Goal: Information Seeking & Learning: Learn about a topic

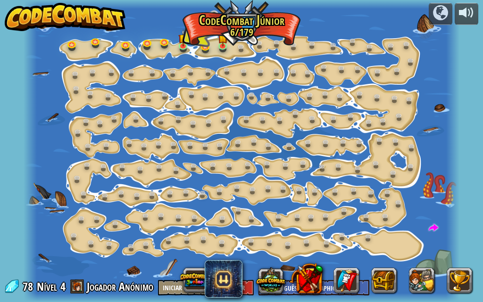
select select "pt-PT"
click at [221, 49] on link at bounding box center [224, 45] width 19 height 19
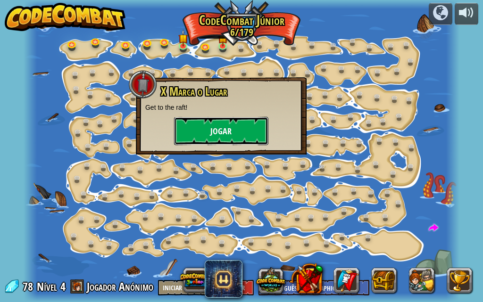
click at [208, 125] on button "Jogar" at bounding box center [221, 131] width 94 height 28
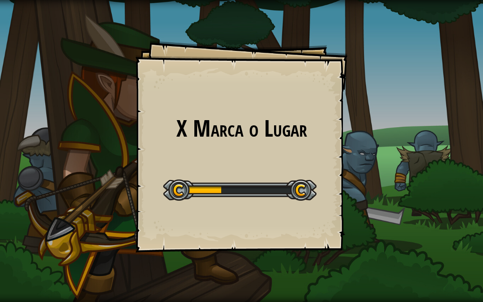
drag, startPoint x: 239, startPoint y: 275, endPoint x: 286, endPoint y: 163, distance: 121.5
click at [286, 163] on div "X Marca o Lugar Goals Start Level Erro a carregar do servidor. Experimenta atua…" at bounding box center [241, 147] width 212 height 212
drag, startPoint x: 238, startPoint y: 232, endPoint x: 227, endPoint y: 232, distance: 10.8
drag, startPoint x: 227, startPoint y: 232, endPoint x: 307, endPoint y: 263, distance: 86.1
drag, startPoint x: 307, startPoint y: 263, endPoint x: 337, endPoint y: 185, distance: 83.8
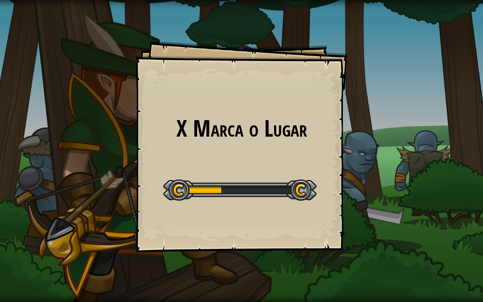
drag, startPoint x: 337, startPoint y: 185, endPoint x: 313, endPoint y: 210, distance: 34.3
drag, startPoint x: 313, startPoint y: 210, endPoint x: 311, endPoint y: 235, distance: 25.6
drag, startPoint x: 311, startPoint y: 235, endPoint x: 372, endPoint y: 129, distance: 122.7
drag, startPoint x: 372, startPoint y: 129, endPoint x: 312, endPoint y: 46, distance: 102.6
click at [312, 46] on div "X Marca o Lugar Goals Start Level Erro a carregar do servidor. Experimenta atua…" at bounding box center [241, 147] width 212 height 212
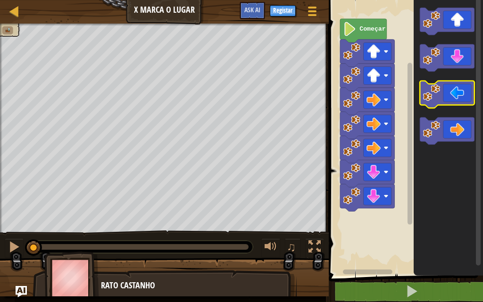
click at [423, 96] on image "Espaço de trabalho de Blockly" at bounding box center [431, 92] width 17 height 17
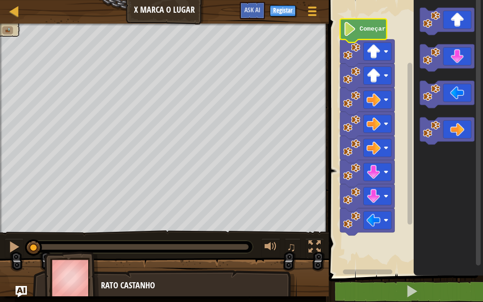
click at [361, 31] on text "Começar" at bounding box center [372, 28] width 26 height 7
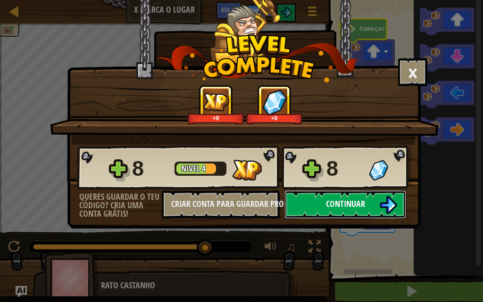
click at [320, 209] on button "Continuar" at bounding box center [345, 204] width 122 height 28
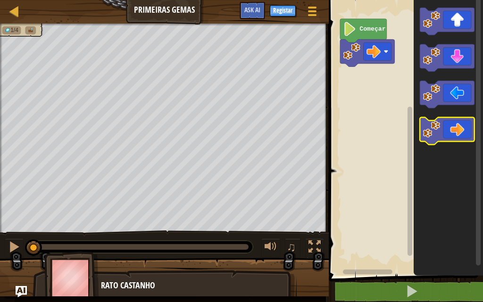
click at [429, 137] on image "Espaço de trabalho de Blockly" at bounding box center [431, 129] width 17 height 17
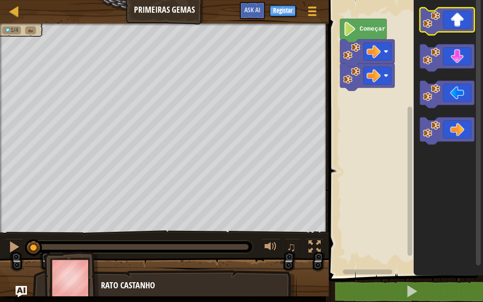
click at [453, 25] on icon "Espaço de trabalho de Blockly" at bounding box center [446, 21] width 55 height 27
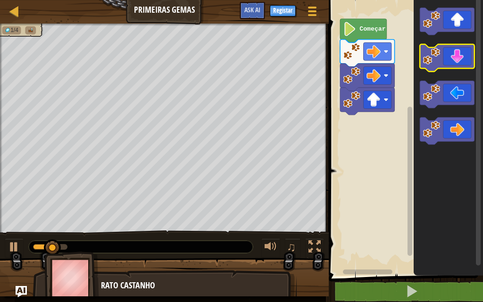
click at [439, 57] on g "Espaço de trabalho de Blockly" at bounding box center [446, 57] width 55 height 27
click at [439, 57] on image "Espaço de trabalho de Blockly" at bounding box center [431, 56] width 17 height 17
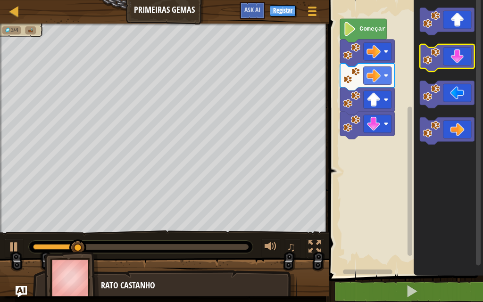
click at [441, 59] on icon "Espaço de trabalho de Blockly" at bounding box center [446, 57] width 55 height 27
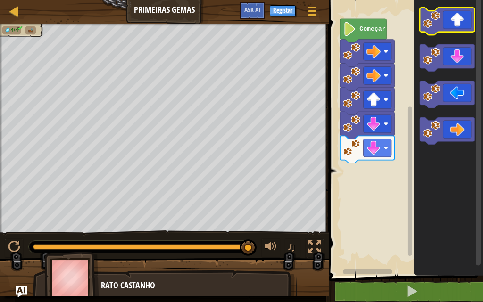
click at [450, 21] on icon "Espaço de trabalho de Blockly" at bounding box center [446, 21] width 55 height 27
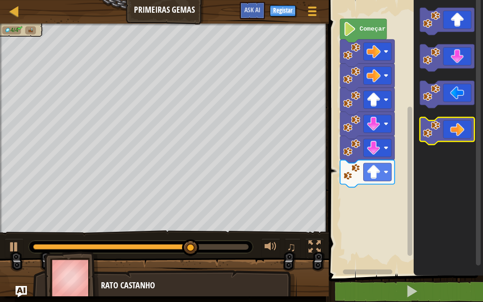
click at [378, 35] on div "Começar" at bounding box center [404, 135] width 157 height 280
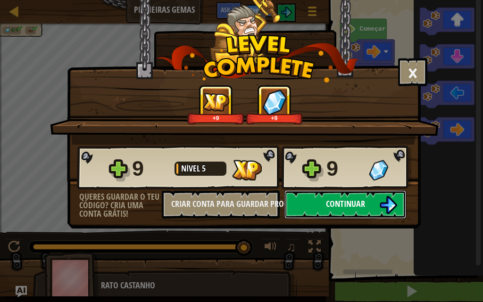
click at [311, 209] on button "Continuar" at bounding box center [345, 204] width 122 height 28
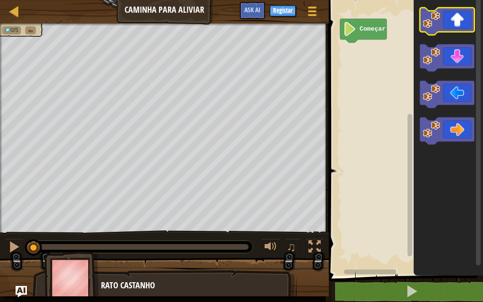
click at [431, 17] on image "Espaço de trabalho de Blockly" at bounding box center [431, 19] width 17 height 17
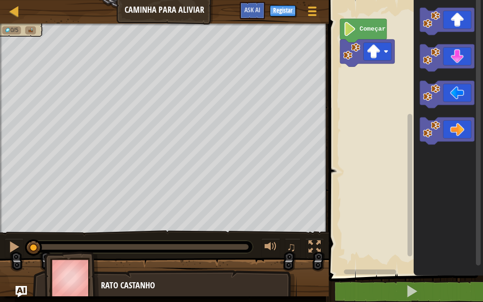
click at [431, 208] on icon "Espaço de trabalho de Blockly" at bounding box center [447, 135] width 69 height 280
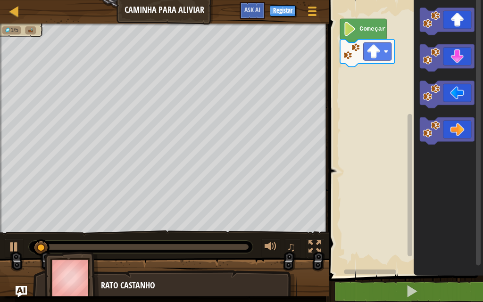
click at [431, 208] on icon "Espaço de trabalho de Blockly" at bounding box center [447, 135] width 69 height 280
click at [426, 26] on image "Espaço de trabalho de Blockly" at bounding box center [431, 19] width 17 height 17
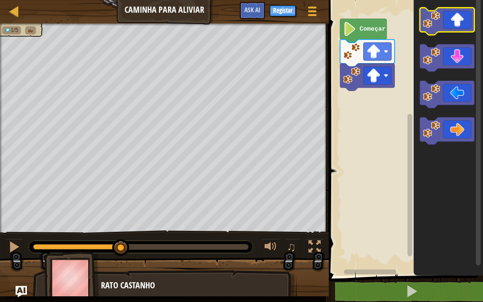
click at [425, 26] on image "Espaço de trabalho de Blockly" at bounding box center [431, 19] width 17 height 17
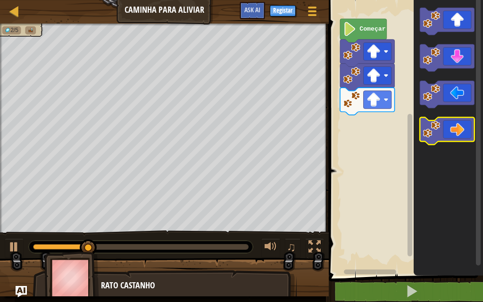
click at [439, 132] on image "Espaço de trabalho de Blockly" at bounding box center [431, 129] width 17 height 17
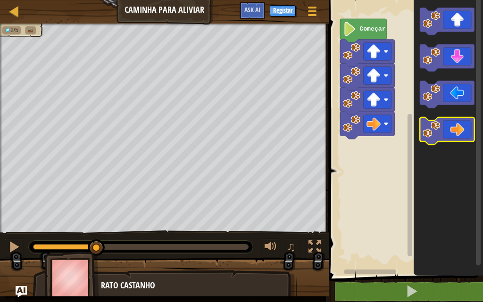
click at [439, 132] on image "Espaço de trabalho de Blockly" at bounding box center [431, 129] width 17 height 17
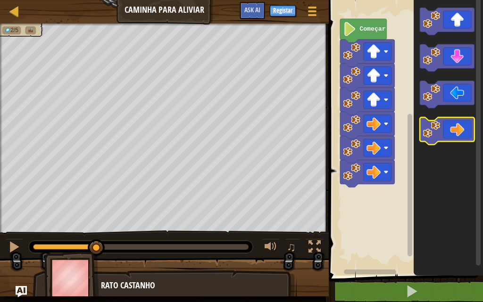
click at [438, 133] on image "Espaço de trabalho de Blockly" at bounding box center [431, 129] width 17 height 17
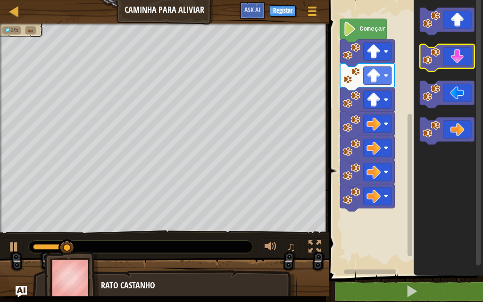
click at [428, 62] on image "Espaço de trabalho de Blockly" at bounding box center [431, 56] width 17 height 17
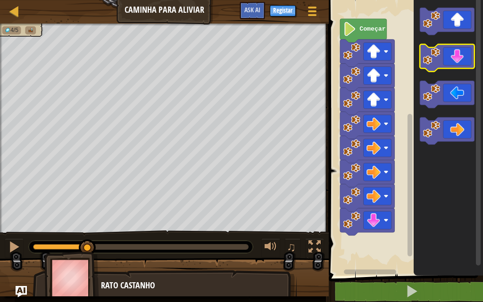
click at [428, 62] on image "Espaço de trabalho de Blockly" at bounding box center [431, 56] width 17 height 17
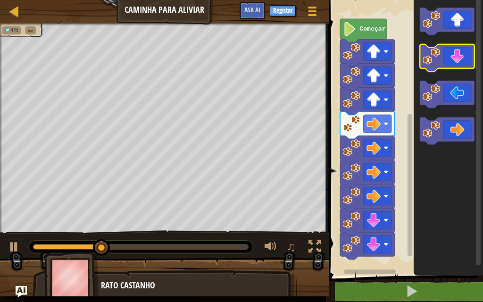
click at [428, 62] on image "Espaço de trabalho de Blockly" at bounding box center [431, 56] width 17 height 17
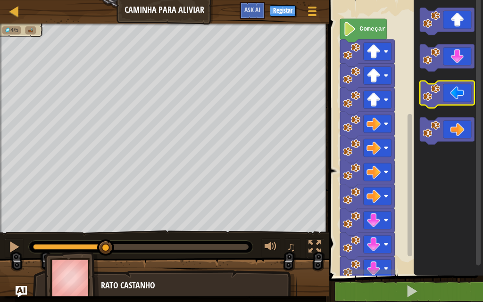
click at [429, 99] on image "Espaço de trabalho de Blockly" at bounding box center [431, 92] width 17 height 17
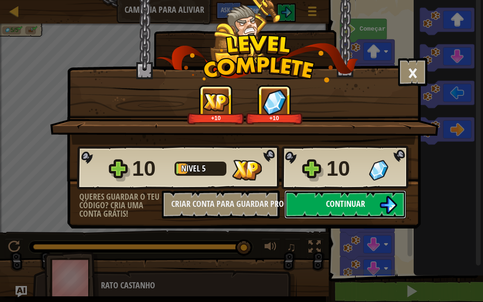
click at [309, 195] on button "Continuar" at bounding box center [345, 204] width 122 height 28
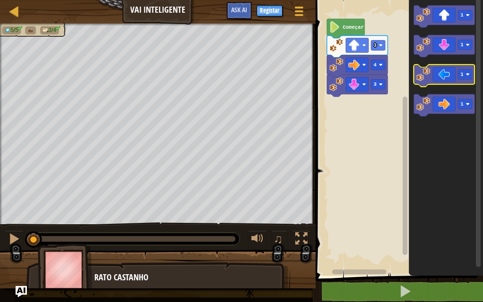
click at [444, 82] on icon "Espaço de trabalho de Blockly" at bounding box center [444, 76] width 61 height 22
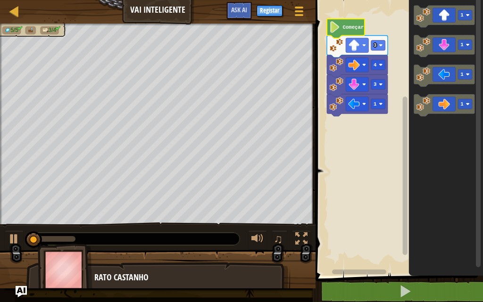
click at [353, 27] on text "Começar" at bounding box center [353, 28] width 21 height 6
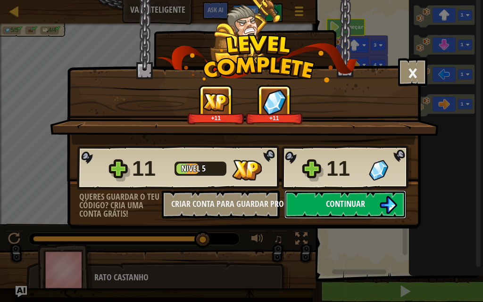
click at [324, 206] on button "Continuar" at bounding box center [345, 204] width 122 height 28
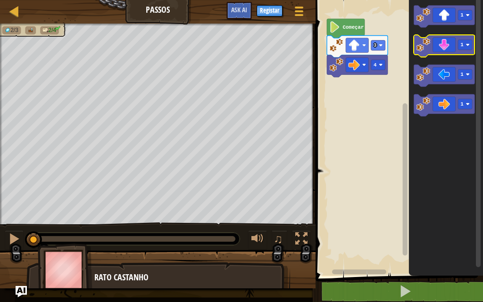
click at [442, 55] on rect "Espaço de trabalho de Blockly" at bounding box center [444, 46] width 61 height 22
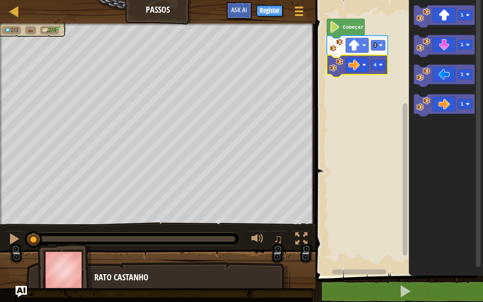
click at [411, 41] on icon "Espaço de trabalho de Blockly" at bounding box center [446, 135] width 74 height 280
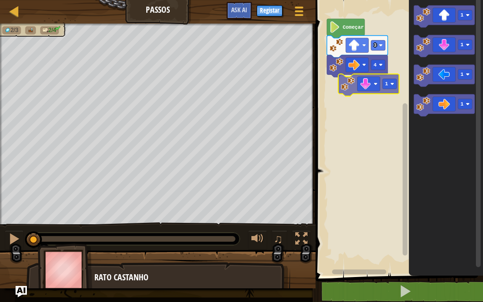
click at [346, 78] on div "Começar 3 4 1 1 1 1 1 1" at bounding box center [397, 135] width 170 height 280
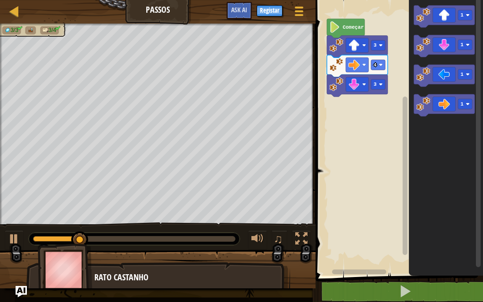
click at [389, 105] on div "Começar 3 4 3 1 1 1 1" at bounding box center [397, 135] width 170 height 280
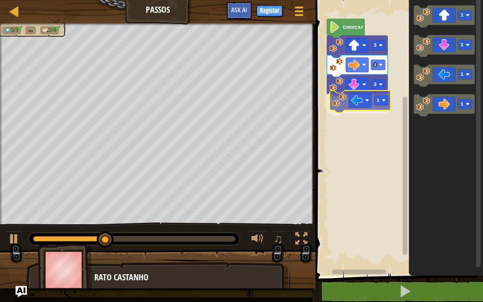
click at [337, 99] on div "Começar 3 4 3 1 1 1 1 1 1" at bounding box center [397, 135] width 170 height 280
